Goal: Information Seeking & Learning: Find specific fact

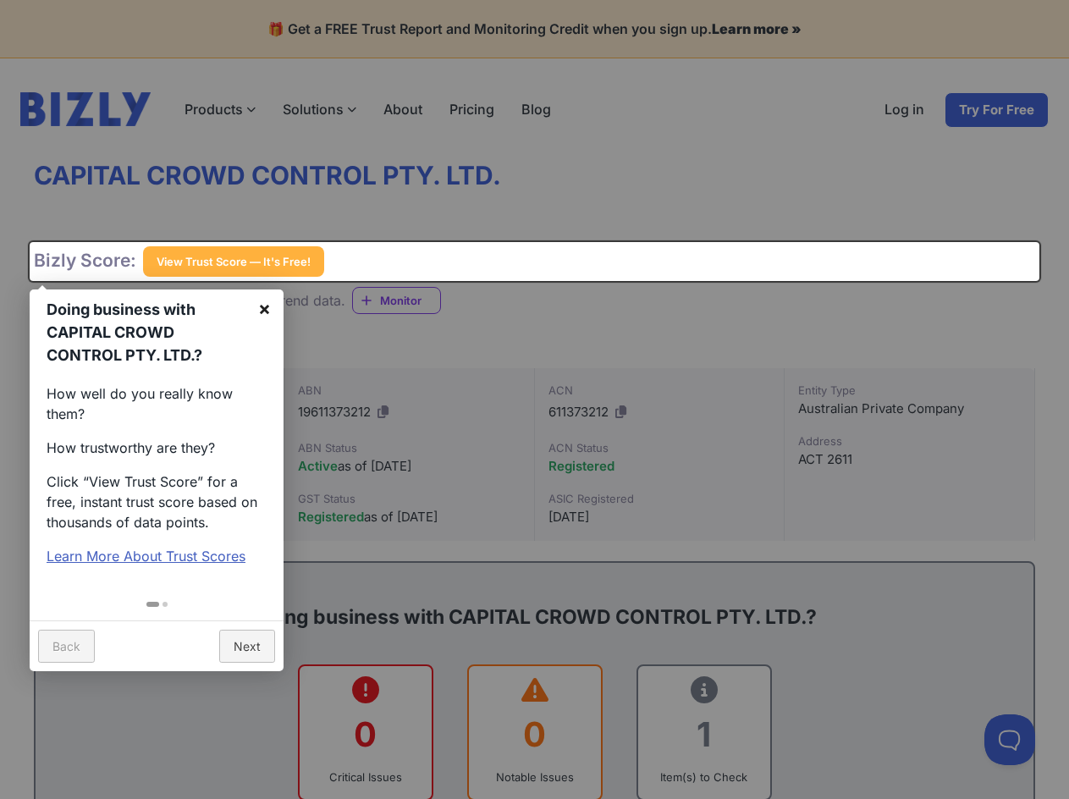
click at [260, 307] on link "×" at bounding box center [264, 309] width 38 height 38
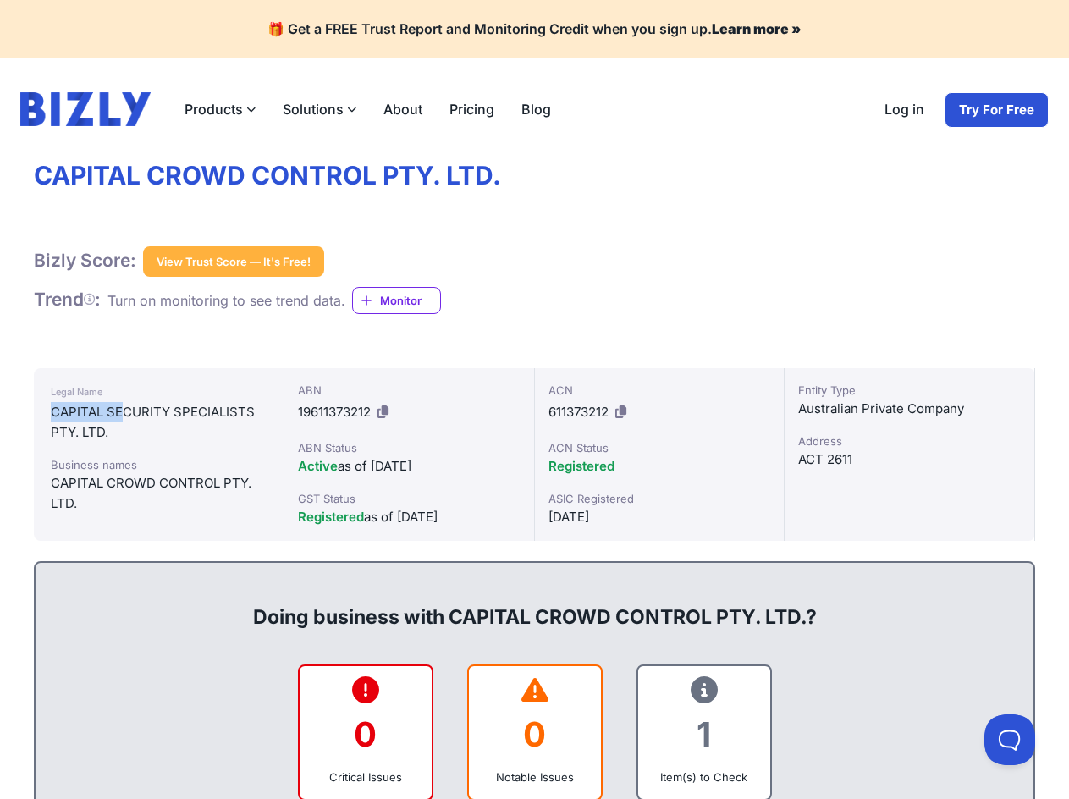
drag, startPoint x: 126, startPoint y: 415, endPoint x: 50, endPoint y: 412, distance: 76.2
click at [50, 412] on div "Legal Name CAPITAL SECURITY SPECIALISTS PTY. LTD. Business names CAPITAL CROWD …" at bounding box center [159, 454] width 251 height 173
click at [178, 410] on div "CAPITAL SECURITY SPECIALISTS PTY. LTD." at bounding box center [159, 422] width 216 height 41
